Goal: Information Seeking & Learning: Learn about a topic

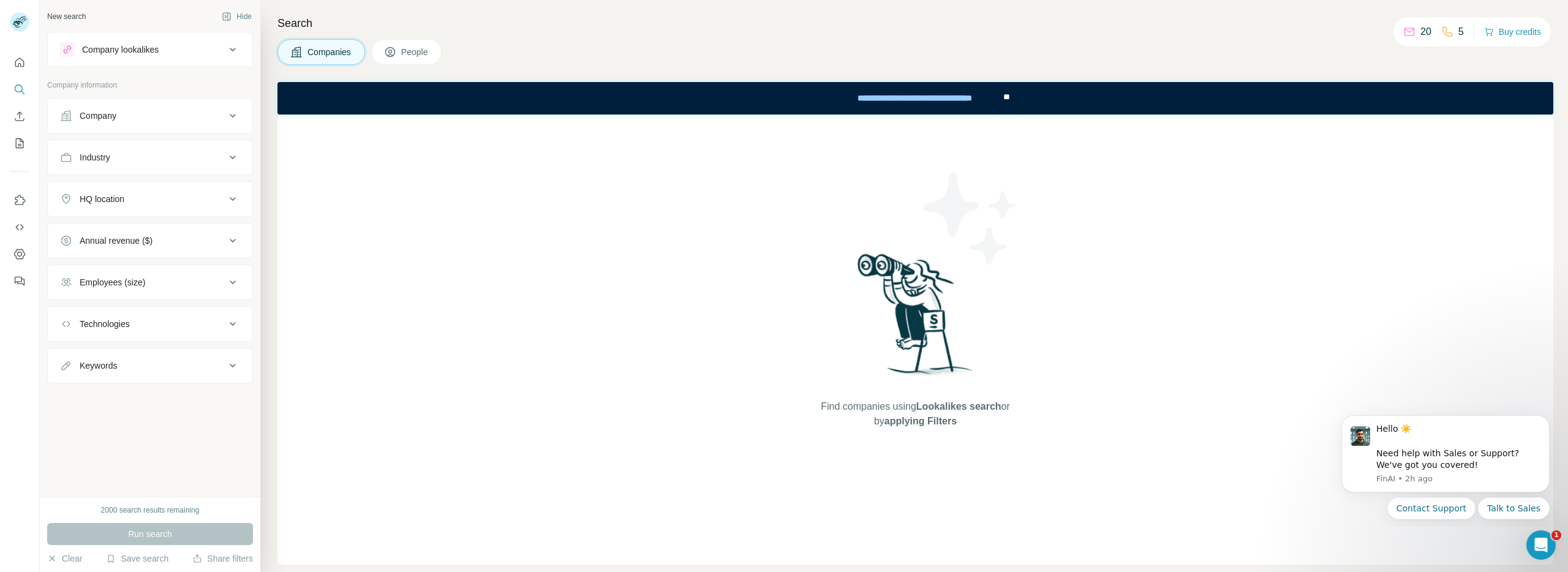
click at [142, 120] on div "Company" at bounding box center [143, 116] width 165 height 12
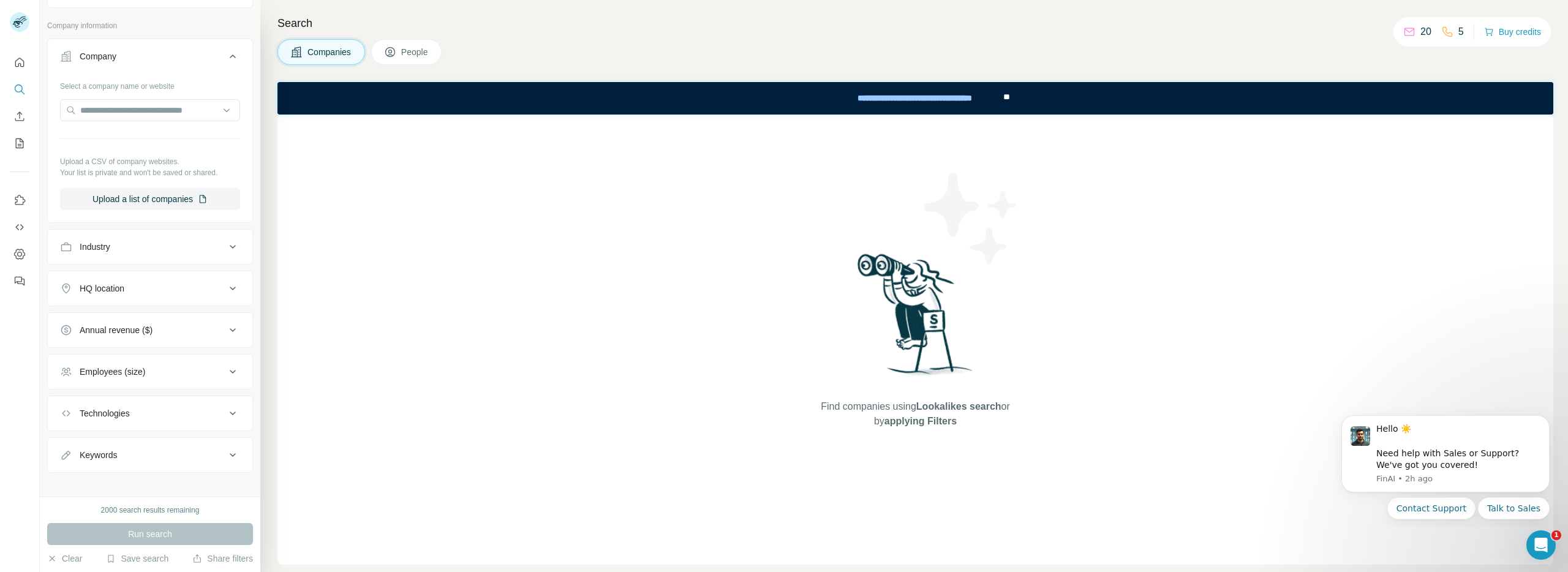
scroll to position [70, 0]
click at [114, 235] on div "Industry" at bounding box center [143, 237] width 165 height 12
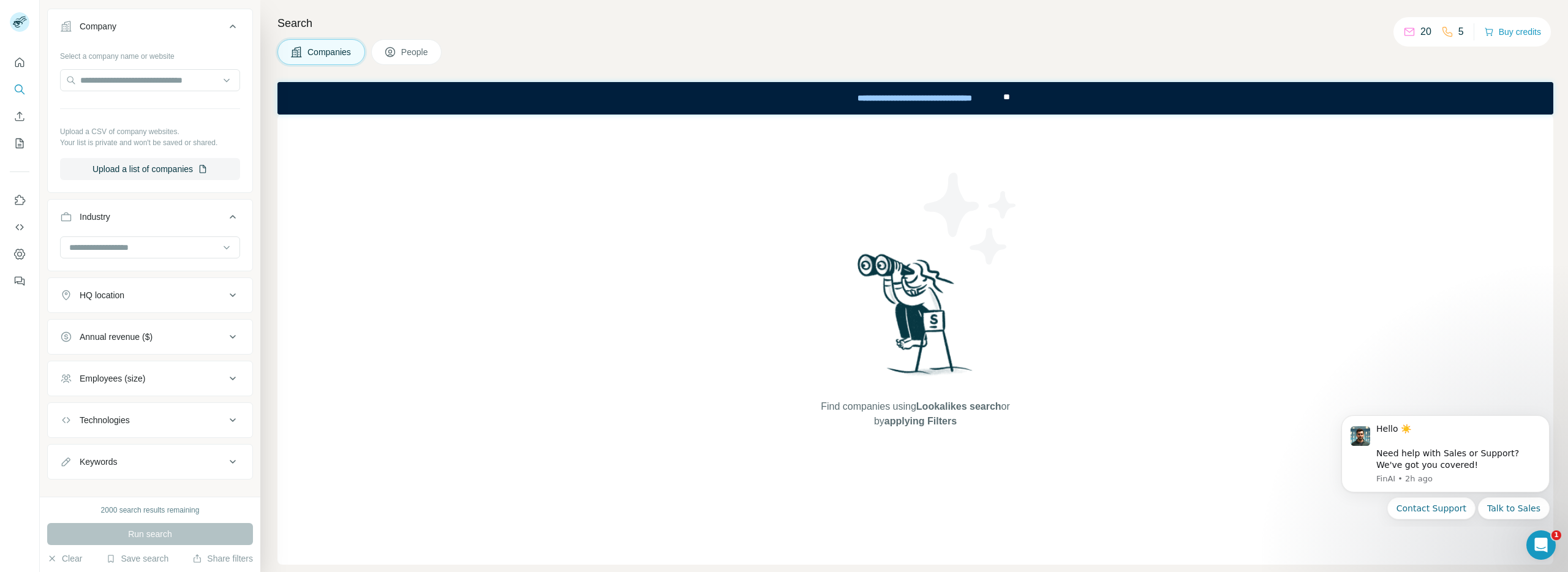
scroll to position [91, 0]
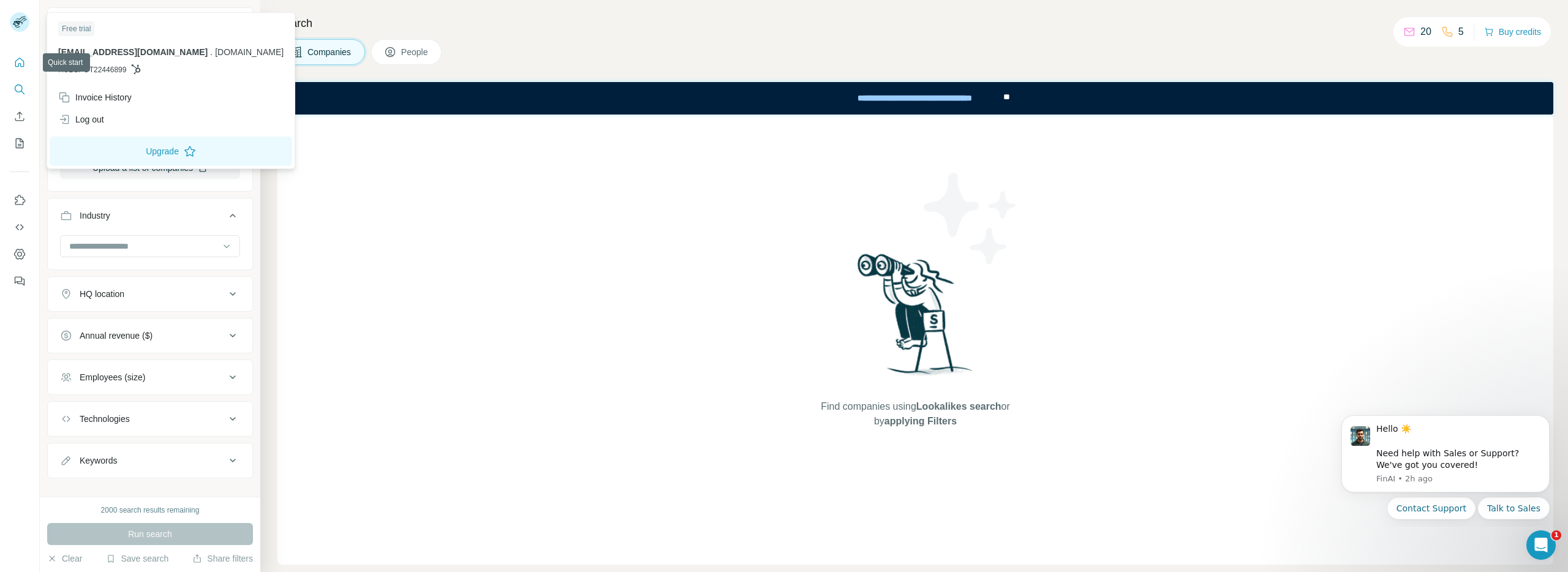
click at [28, 58] on button "Quick start" at bounding box center [20, 62] width 20 height 22
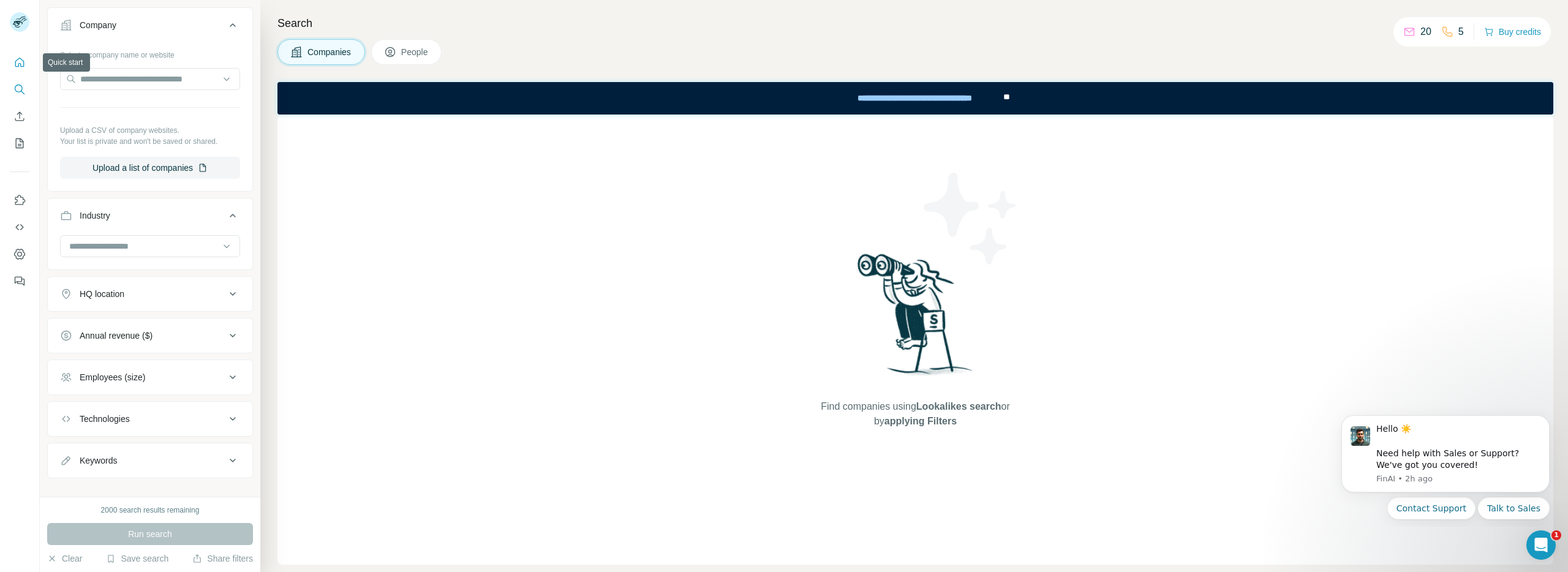
click at [27, 61] on button "Quick start" at bounding box center [20, 62] width 20 height 22
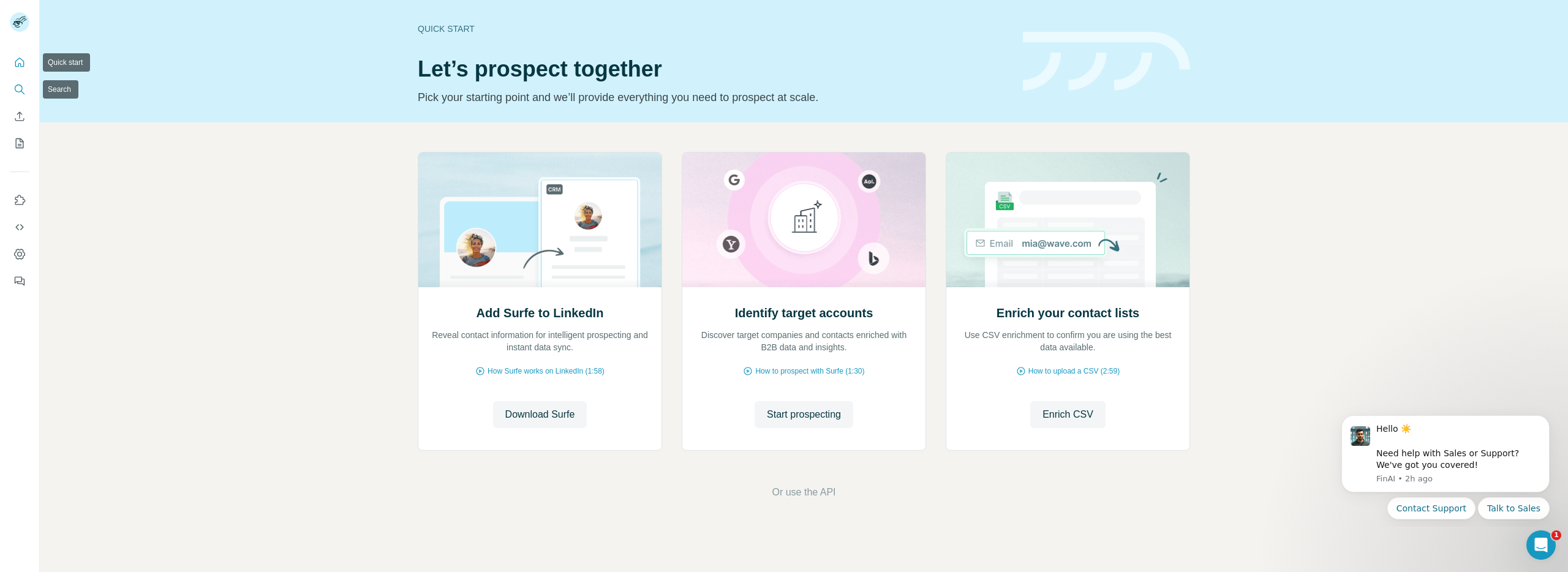
click at [21, 94] on icon "Search" at bounding box center [20, 89] width 12 height 12
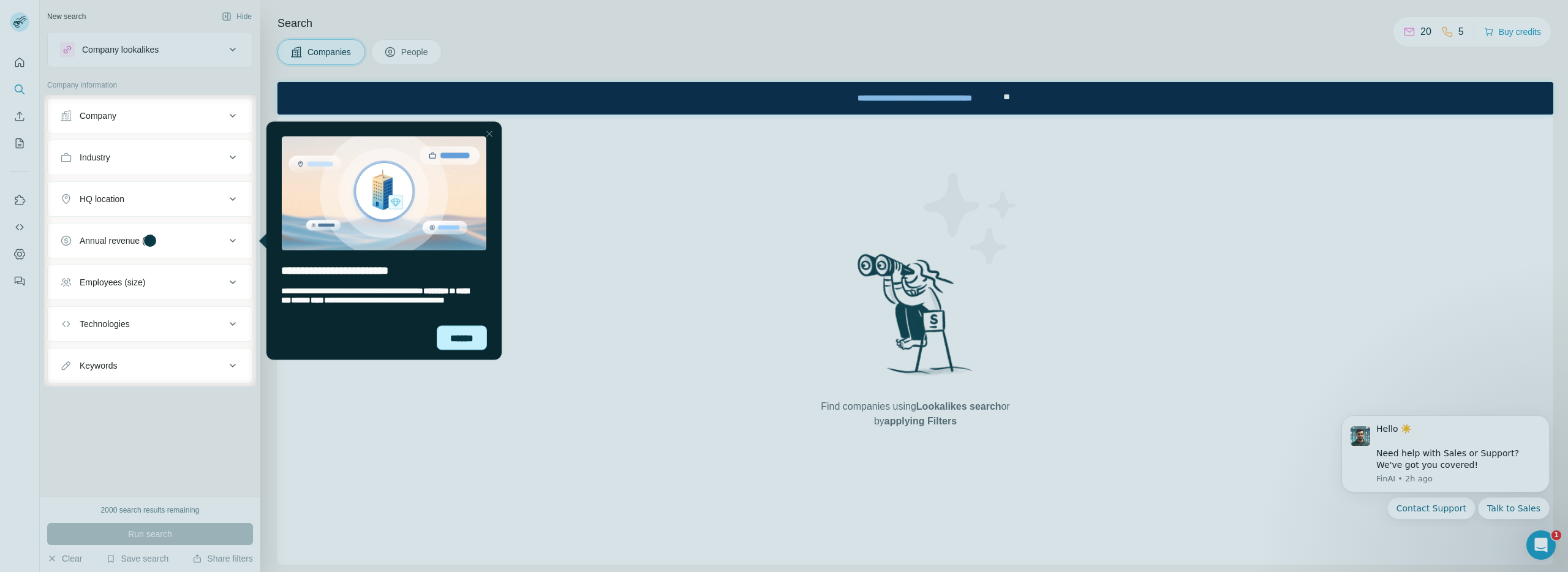
click at [442, 335] on div "******" at bounding box center [462, 337] width 50 height 24
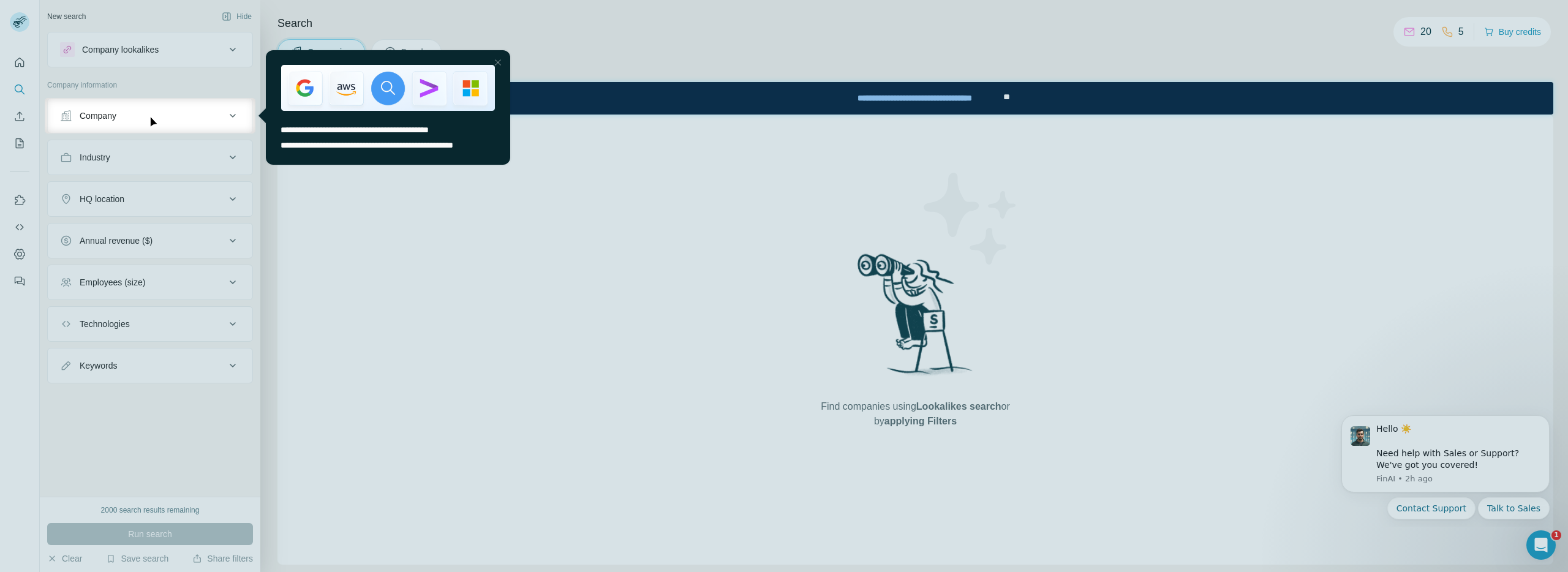
click at [575, 268] on div at bounding box center [784, 353] width 1568 height 438
click at [1511, 22] on div at bounding box center [784, 49] width 1568 height 98
click at [1498, 31] on div at bounding box center [784, 49] width 1568 height 98
click at [1400, 31] on div at bounding box center [784, 49] width 1568 height 98
click at [554, 308] on div at bounding box center [784, 353] width 1568 height 438
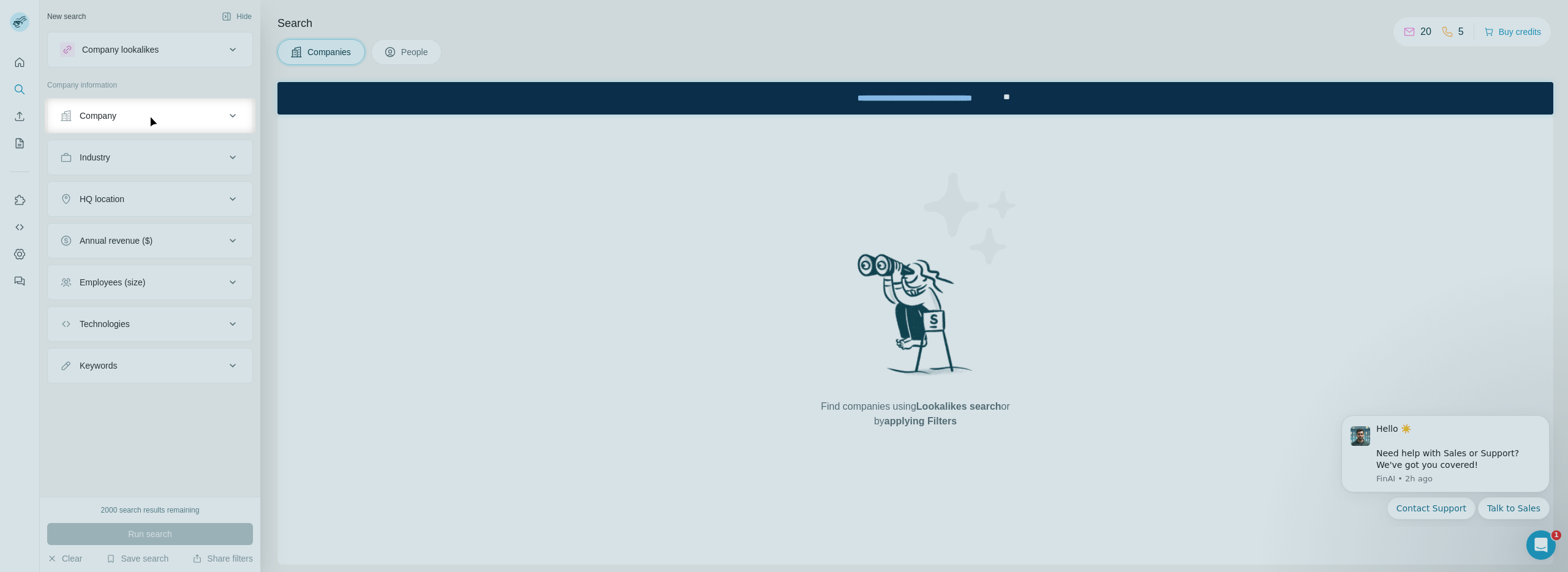
click at [191, 116] on div "Company" at bounding box center [143, 116] width 165 height 12
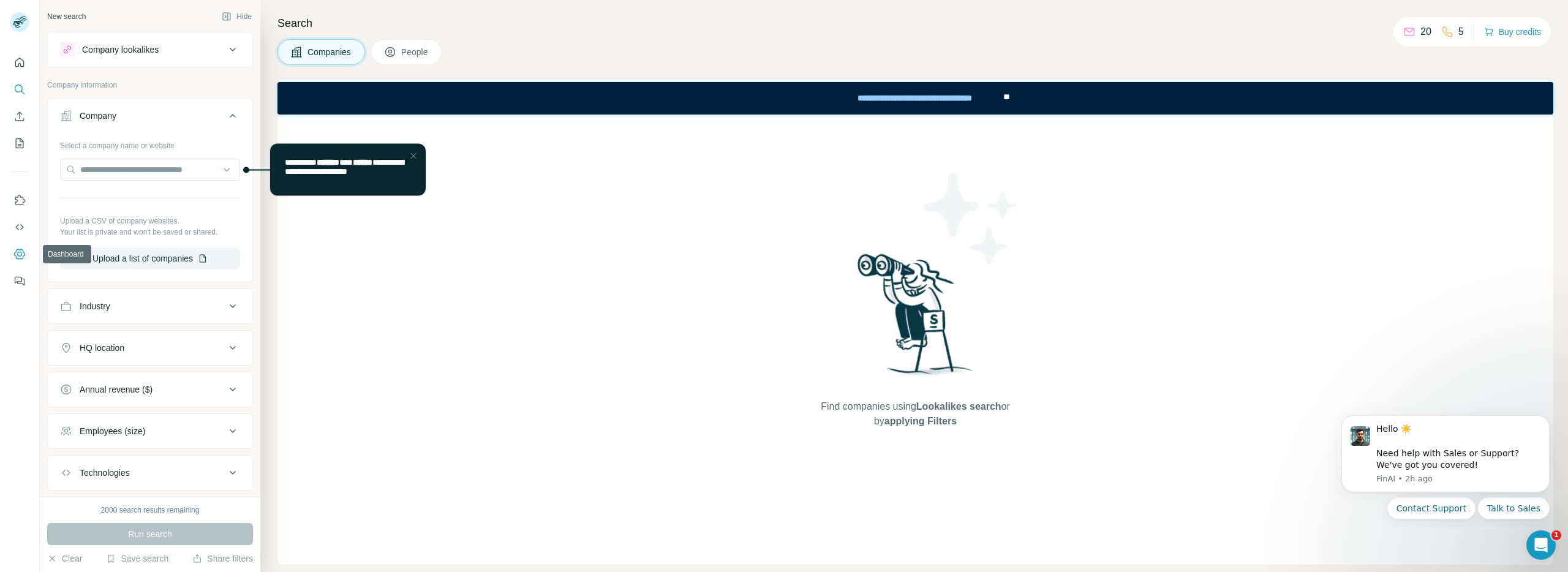
click at [17, 256] on icon "Dashboard" at bounding box center [20, 254] width 12 height 12
